Goal: Find specific page/section: Find specific page/section

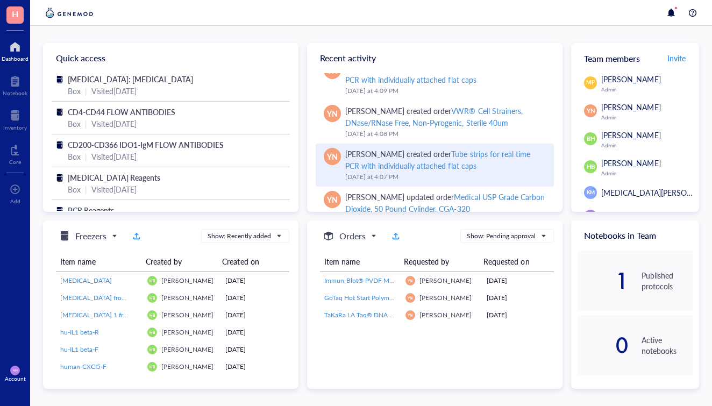
scroll to position [785, 0]
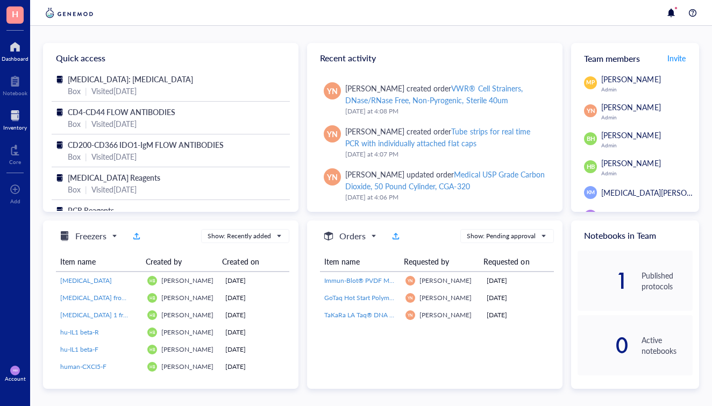
click at [19, 119] on div at bounding box center [15, 115] width 24 height 17
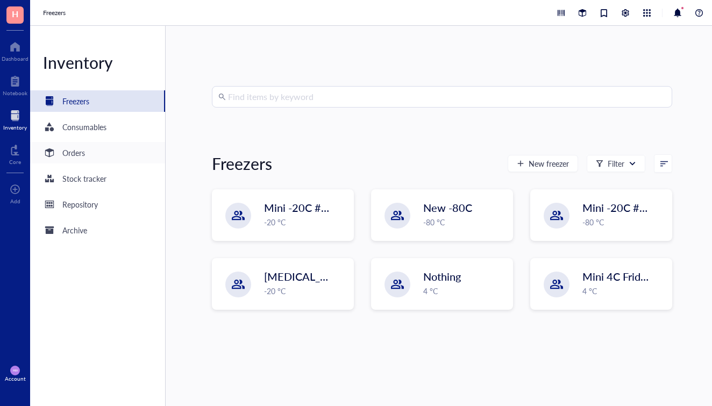
click at [125, 158] on div "Orders" at bounding box center [97, 153] width 135 height 22
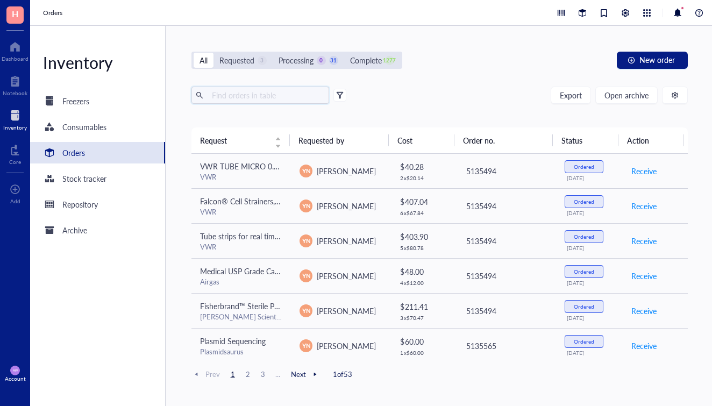
click at [258, 94] on input "text" at bounding box center [266, 95] width 117 height 16
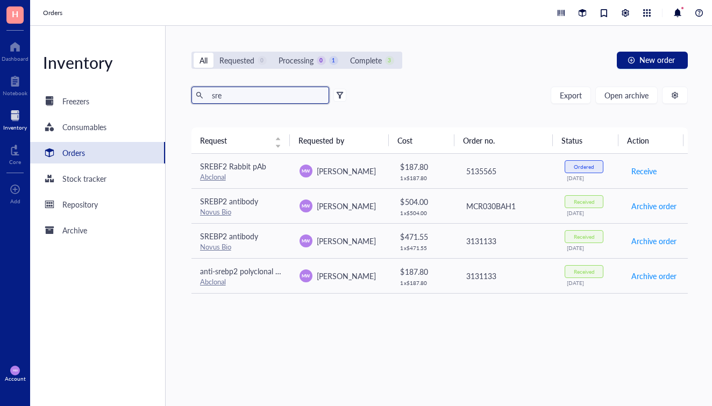
type input "are"
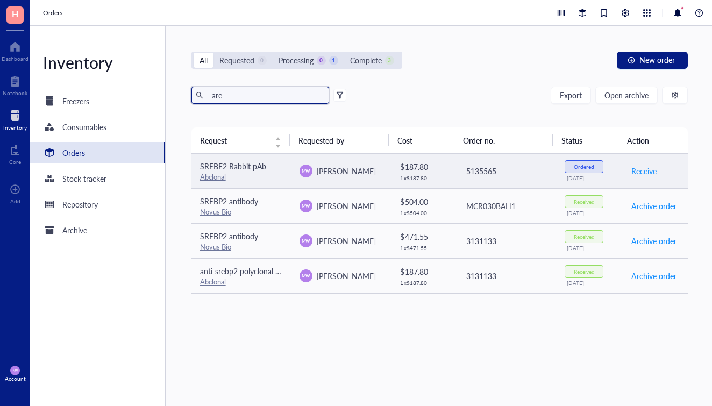
drag, startPoint x: 258, startPoint y: 94, endPoint x: 251, endPoint y: 171, distance: 78.2
click at [251, 172] on div "Abclonal" at bounding box center [241, 177] width 82 height 10
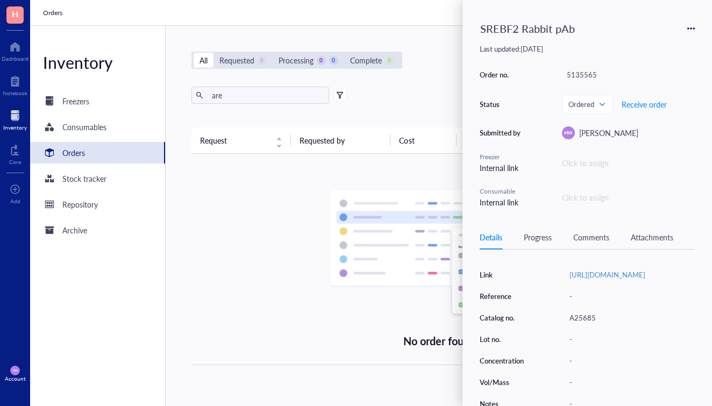
scroll to position [157, 0]
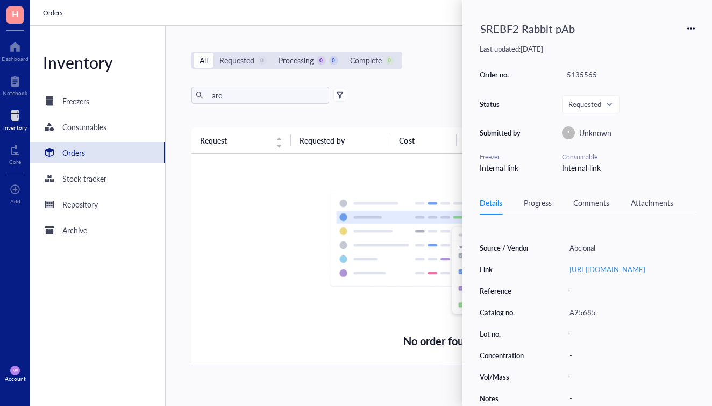
click at [368, 308] on img at bounding box center [439, 254] width 220 height 129
